Goal: Task Accomplishment & Management: Use online tool/utility

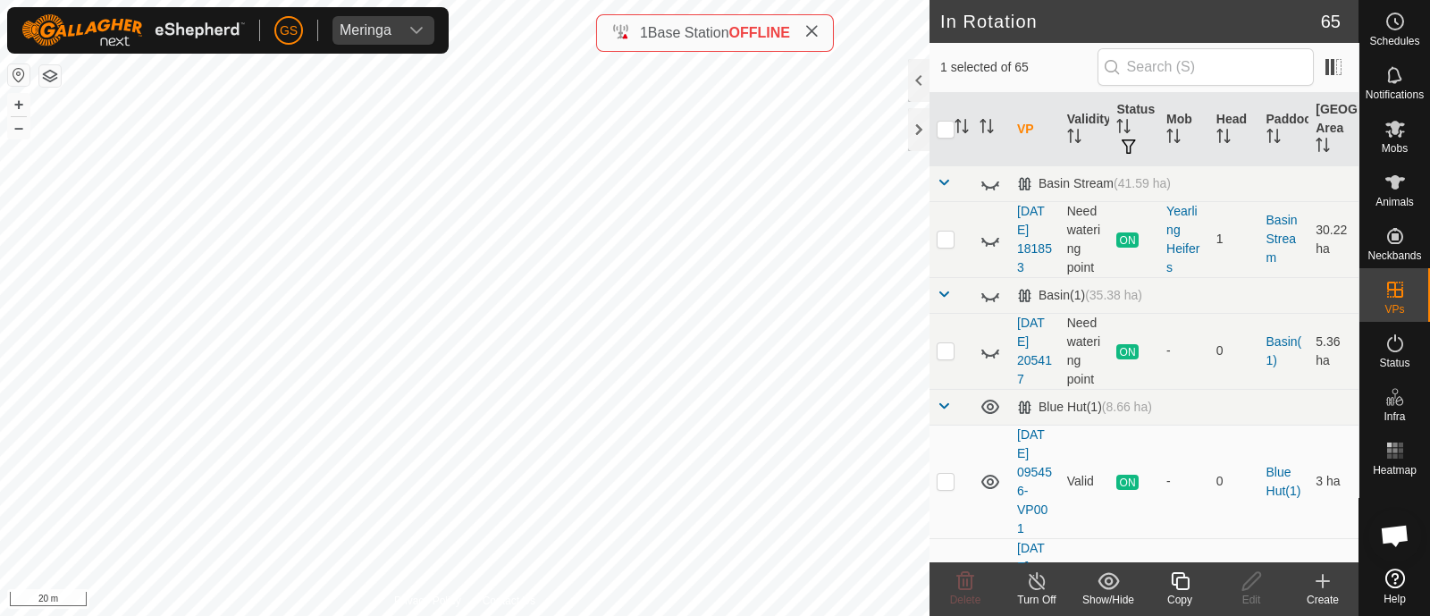
click at [1181, 578] on icon at bounding box center [1179, 581] width 18 height 18
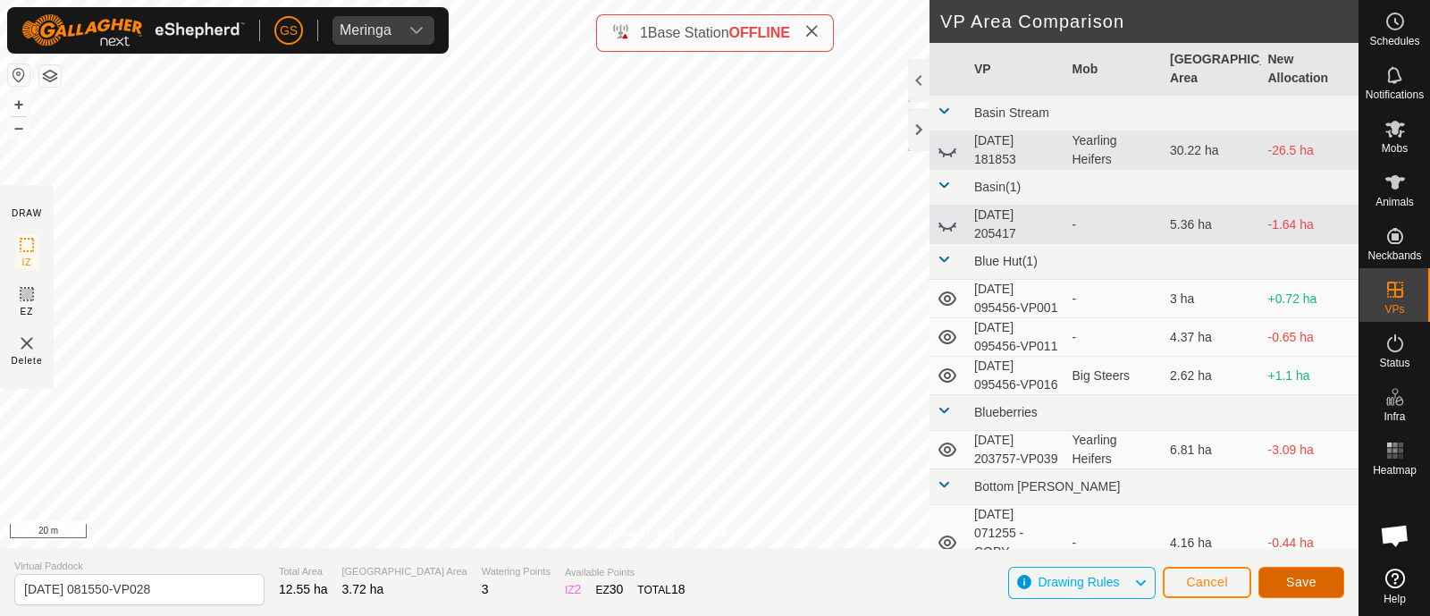
click at [1313, 578] on span "Save" at bounding box center [1301, 582] width 30 height 14
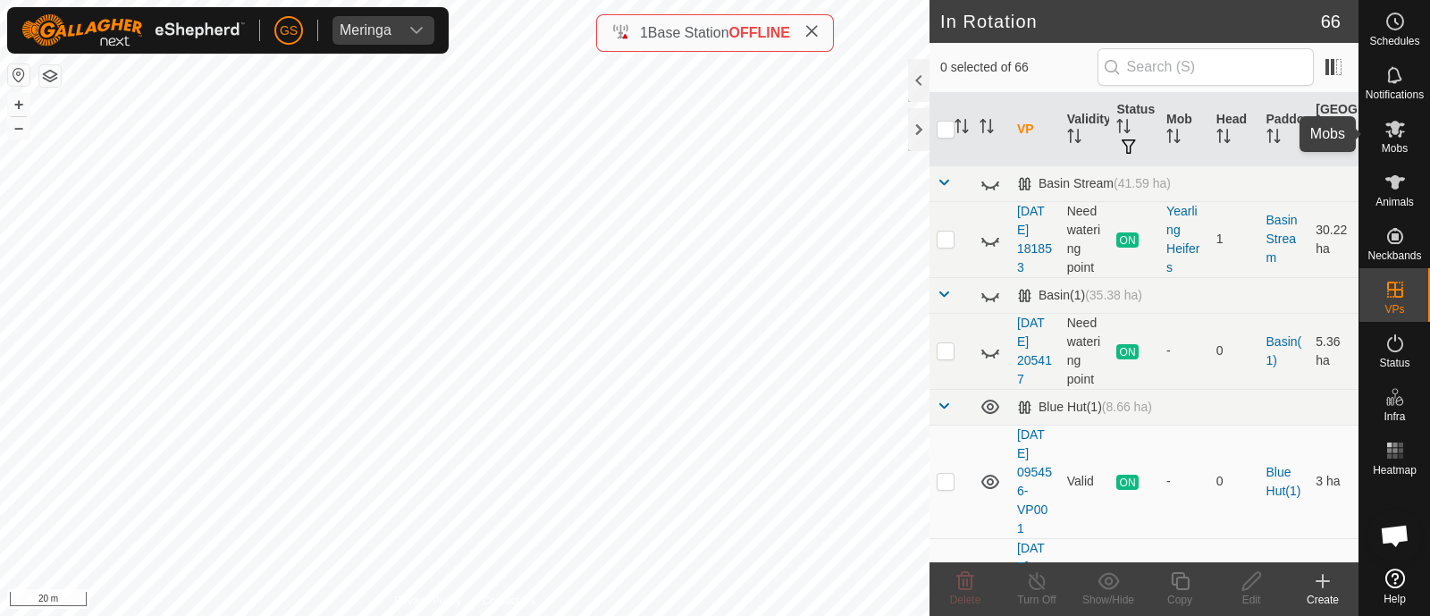
click at [1394, 130] on icon at bounding box center [1395, 129] width 20 height 17
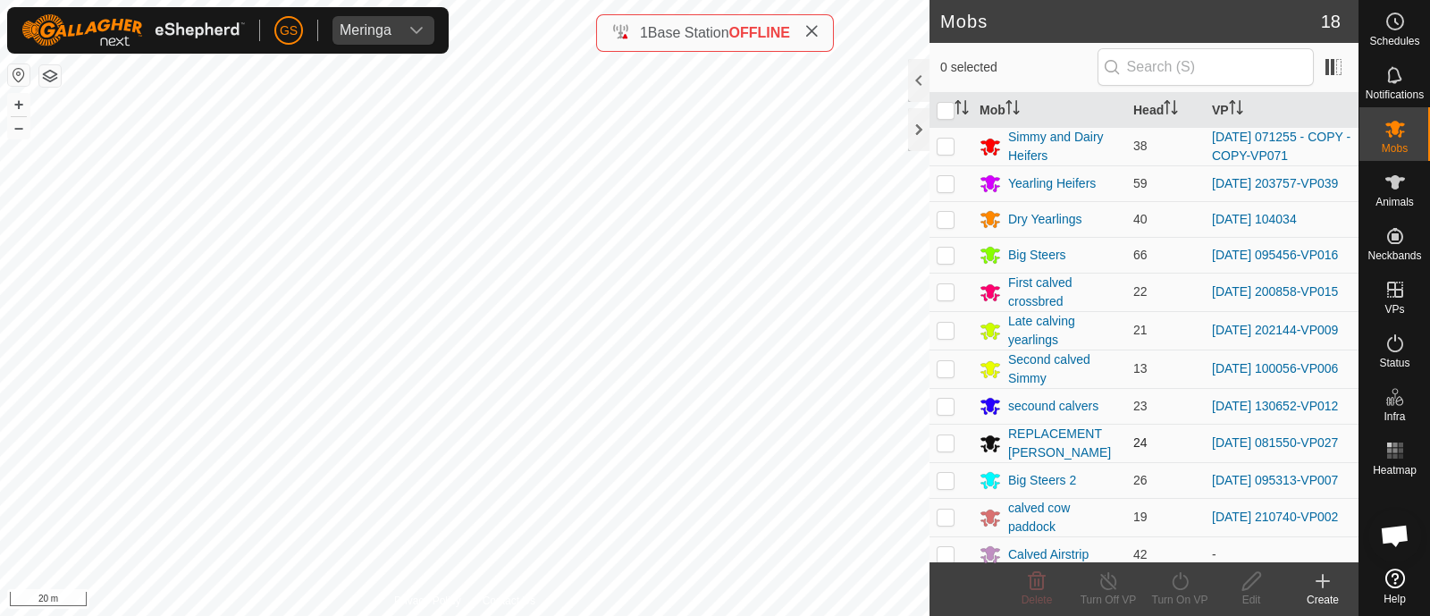
click at [943, 443] on p-checkbox at bounding box center [945, 442] width 18 height 14
checkbox input "true"
click at [1180, 574] on icon at bounding box center [1180, 580] width 22 height 21
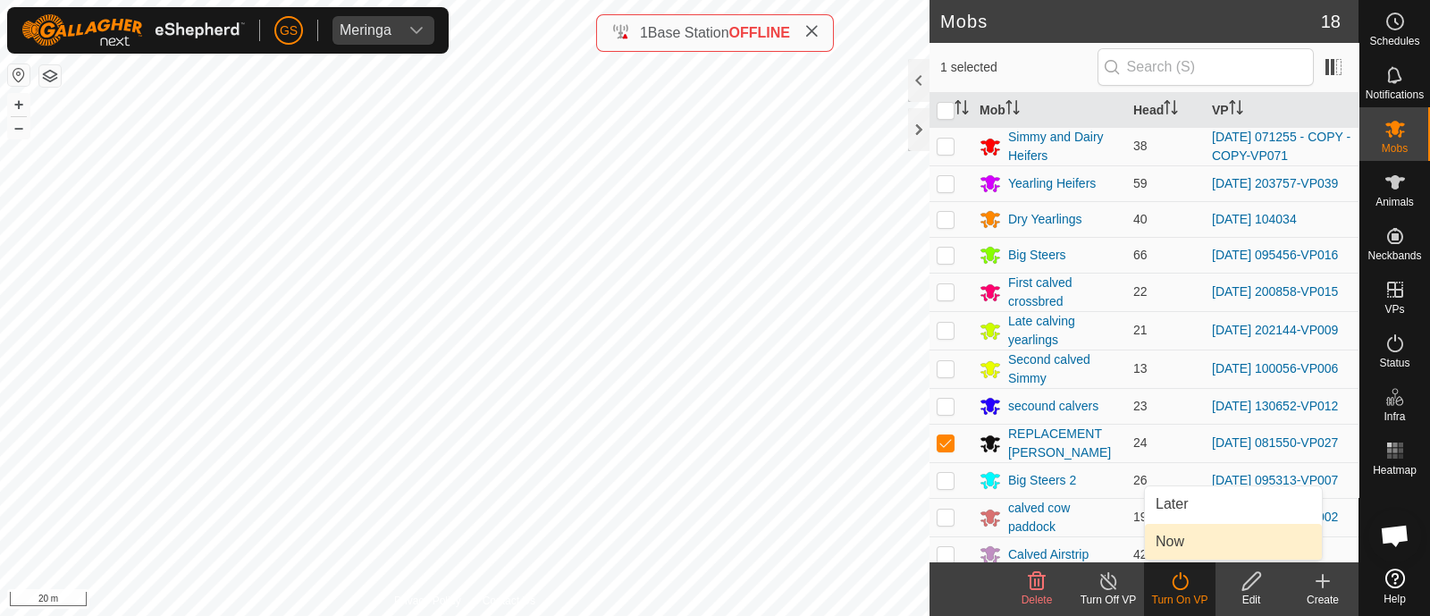
click at [1188, 546] on link "Now" at bounding box center [1233, 542] width 177 height 36
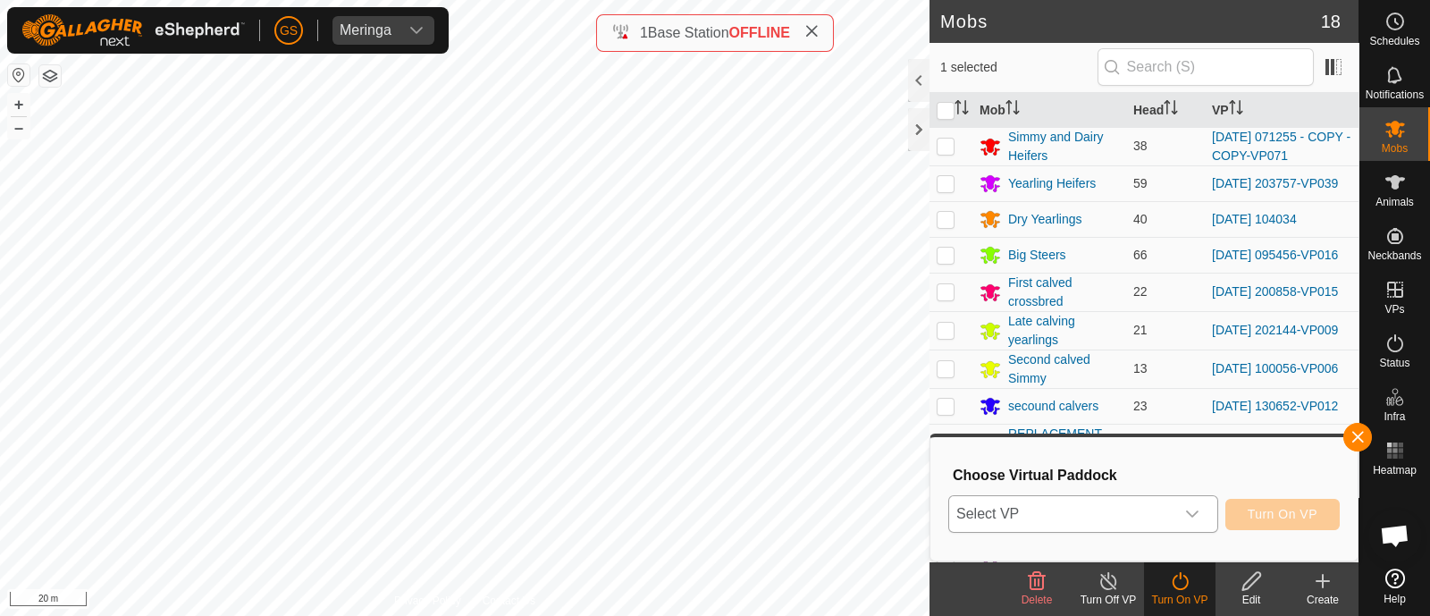
click at [1194, 521] on div "dropdown trigger" at bounding box center [1192, 514] width 36 height 36
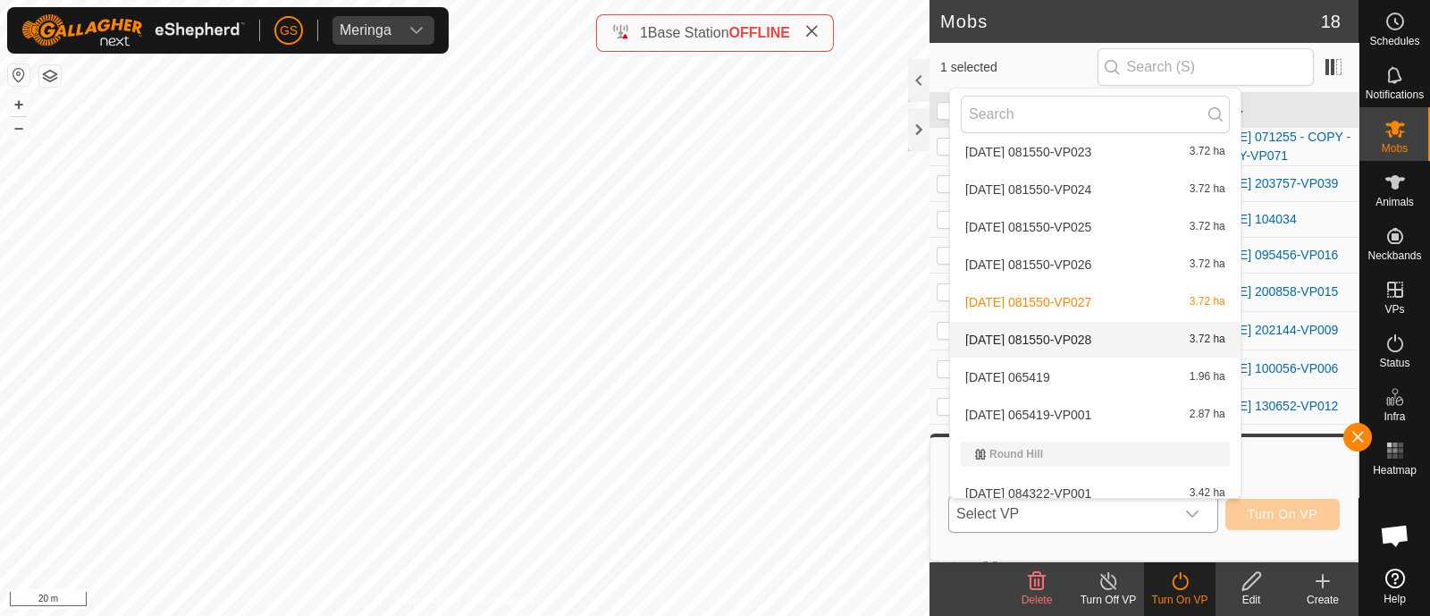
scroll to position [2680, 0]
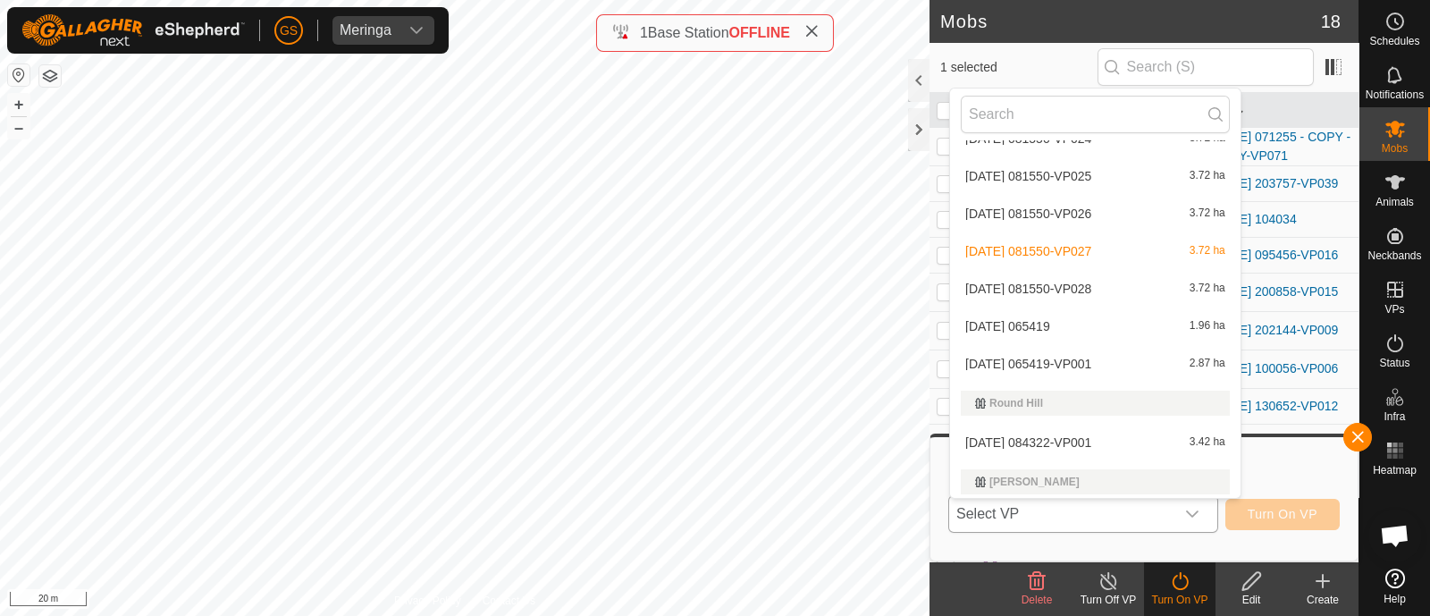
click at [1106, 282] on li "[DATE] 081550-VP028 3.72 ha" at bounding box center [1095, 289] width 290 height 36
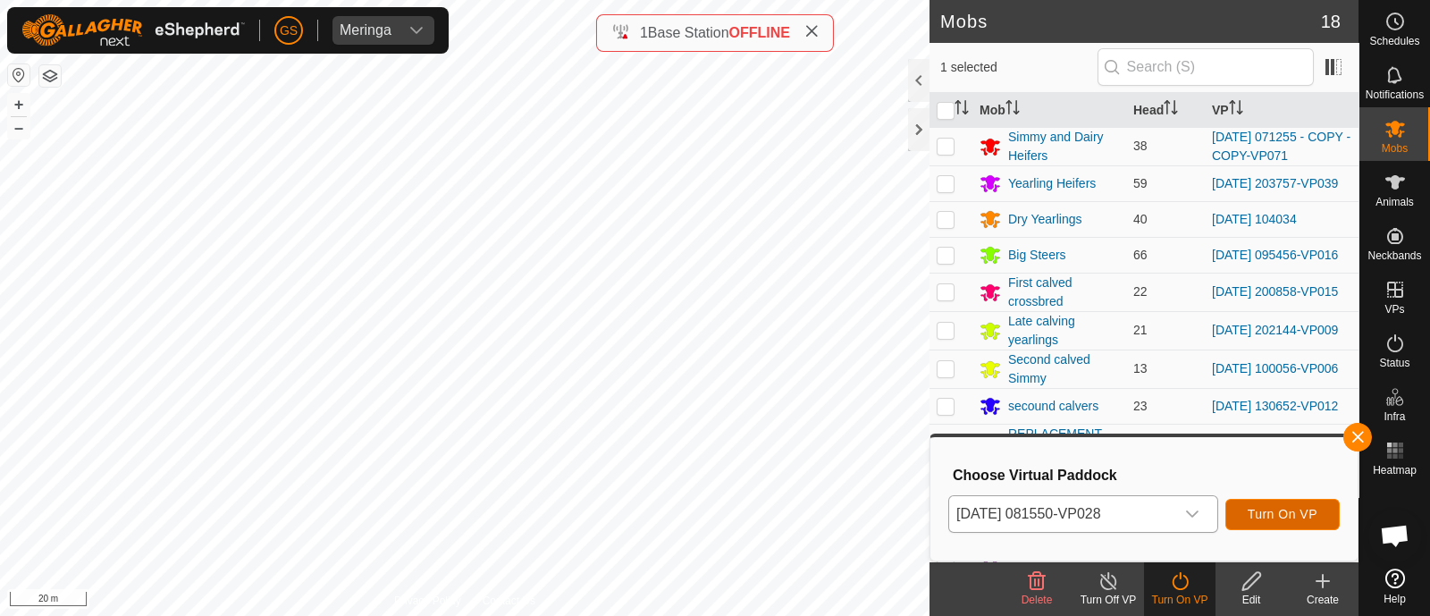
click at [1267, 502] on button "Turn On VP" at bounding box center [1282, 514] width 114 height 31
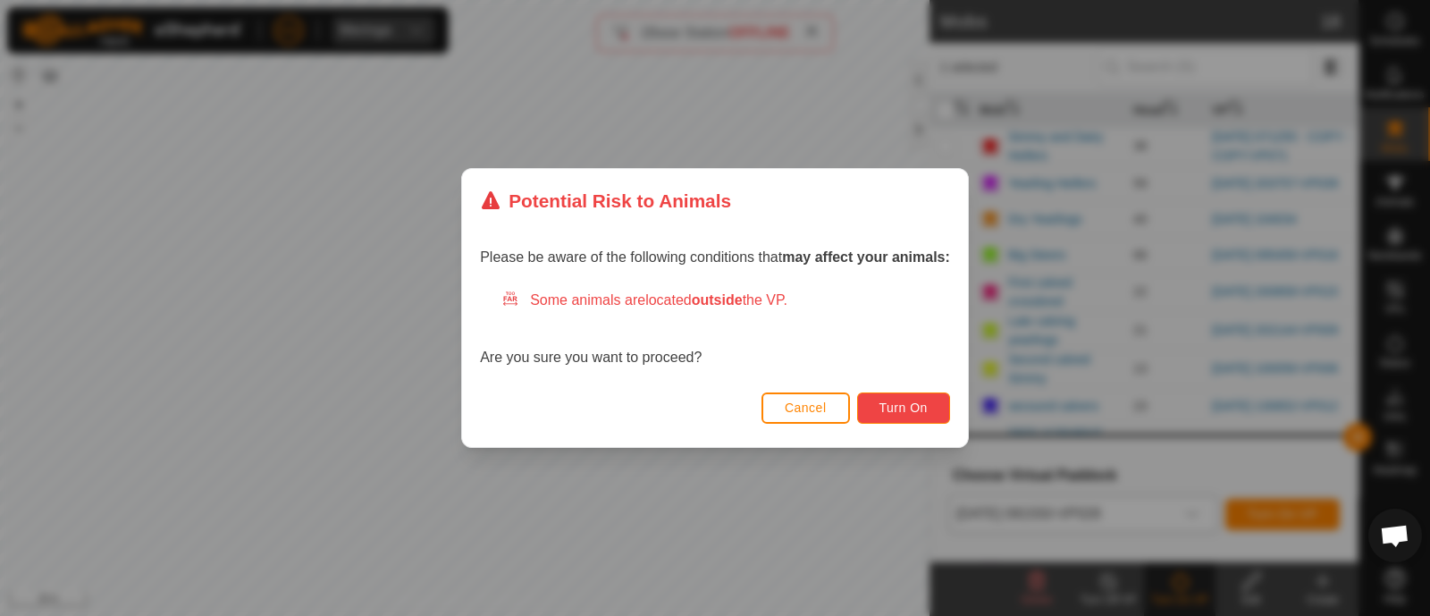
click at [902, 398] on button "Turn On" at bounding box center [903, 407] width 93 height 31
